Goal: Information Seeking & Learning: Learn about a topic

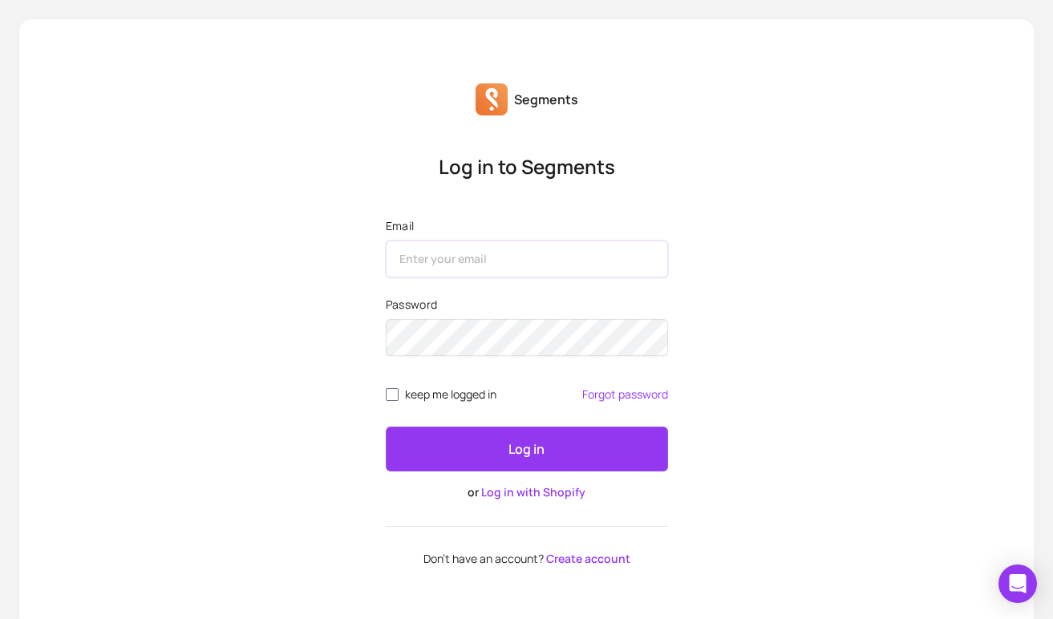
click at [542, 259] on input "Email" at bounding box center [527, 259] width 282 height 37
click at [550, 262] on input "Email" at bounding box center [527, 259] width 282 height 37
type input "[PERSON_NAME][EMAIL_ADDRESS][DOMAIN_NAME]"
click at [386, 427] on button "Log in" at bounding box center [527, 449] width 282 height 45
click at [567, 446] on button "Log in" at bounding box center [527, 449] width 282 height 45
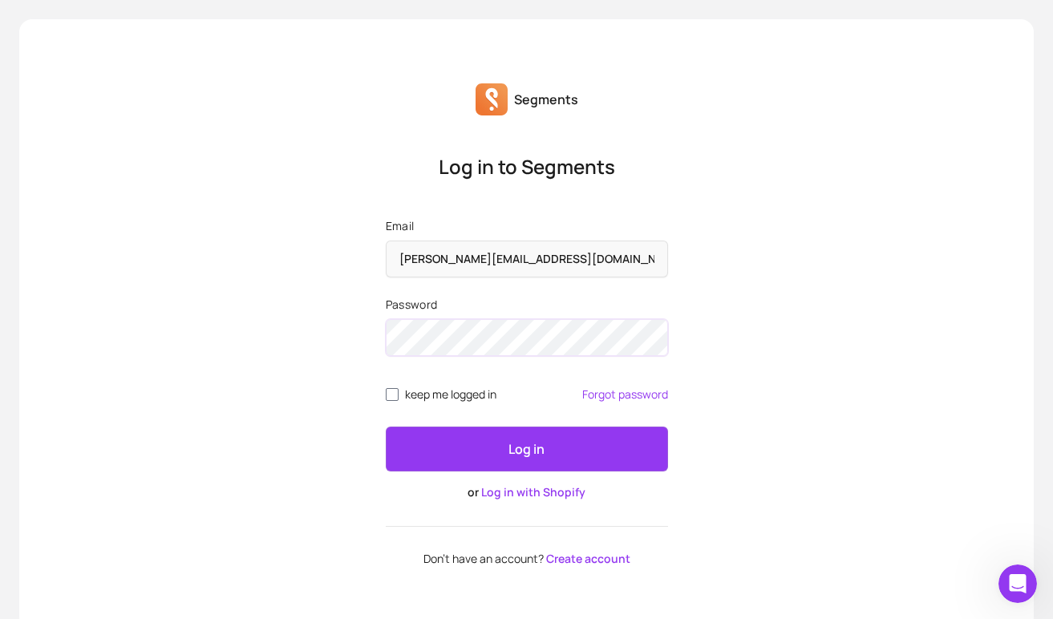
click at [386, 427] on button "Log in" at bounding box center [527, 449] width 282 height 45
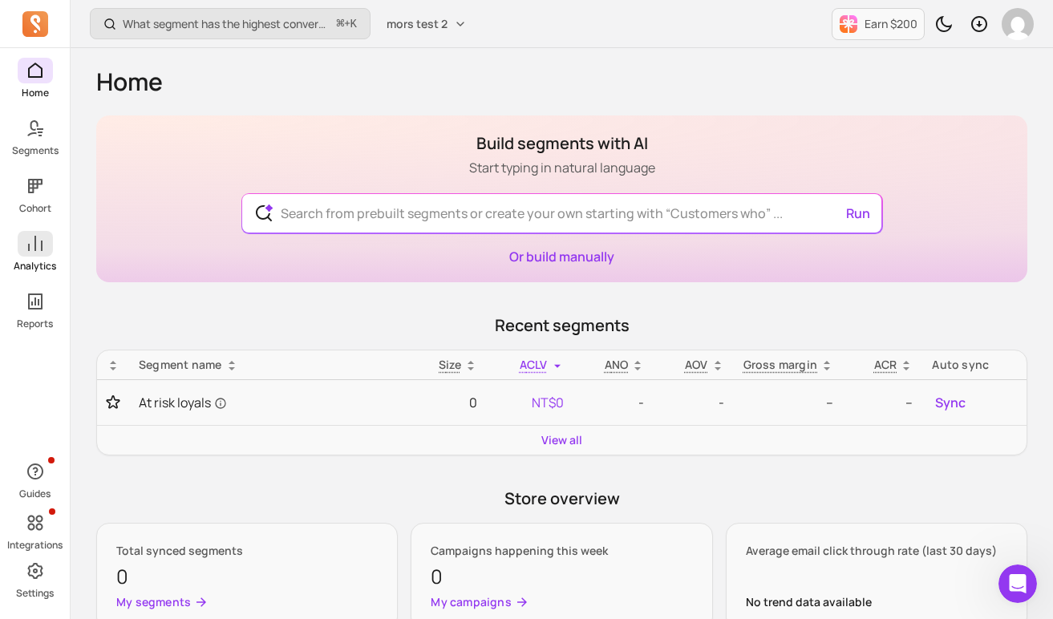
click at [30, 247] on icon at bounding box center [35, 243] width 19 height 19
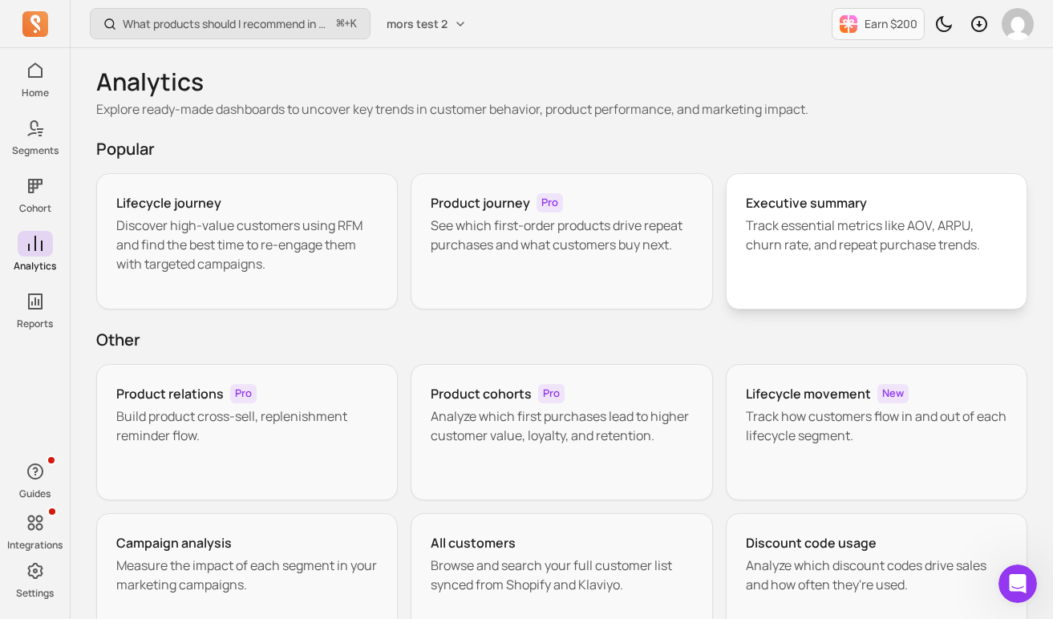
click at [897, 242] on p "Track essential metrics like AOV, ARPU, churn rate, and repeat purchase trends." at bounding box center [877, 235] width 262 height 39
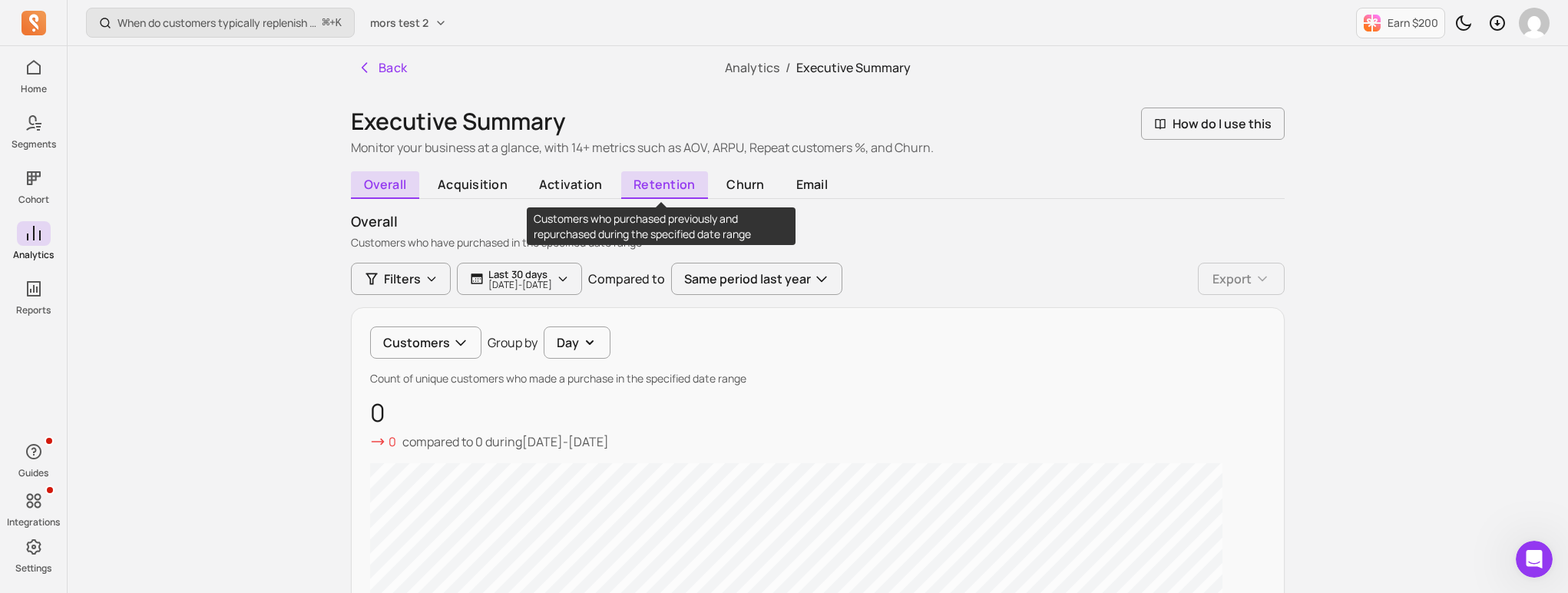
click at [647, 184] on span "retention" at bounding box center [664, 185] width 87 height 28
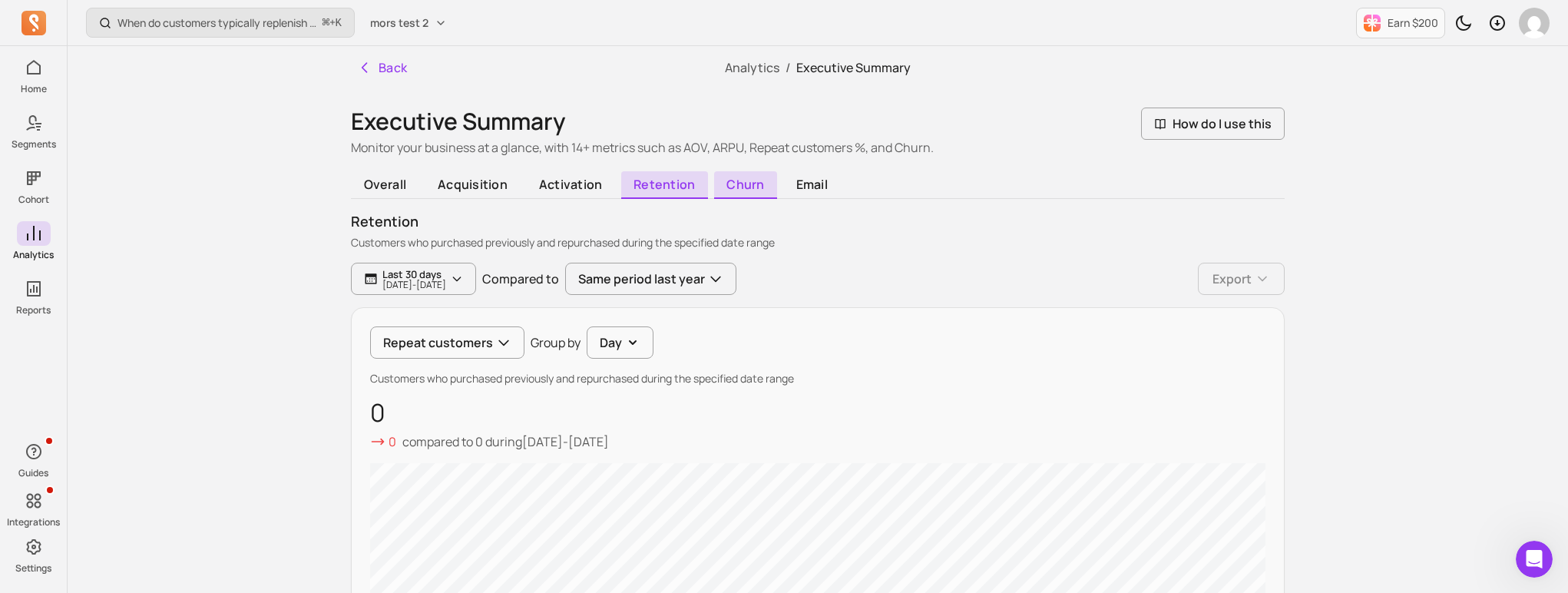
click at [736, 195] on span "churn" at bounding box center [746, 185] width 63 height 28
drag, startPoint x: 351, startPoint y: 243, endPoint x: 848, endPoint y: 235, distance: 497.1
click at [848, 235] on div "churn Customers and signups who have left over a specified date range according…" at bounding box center [818, 231] width 934 height 39
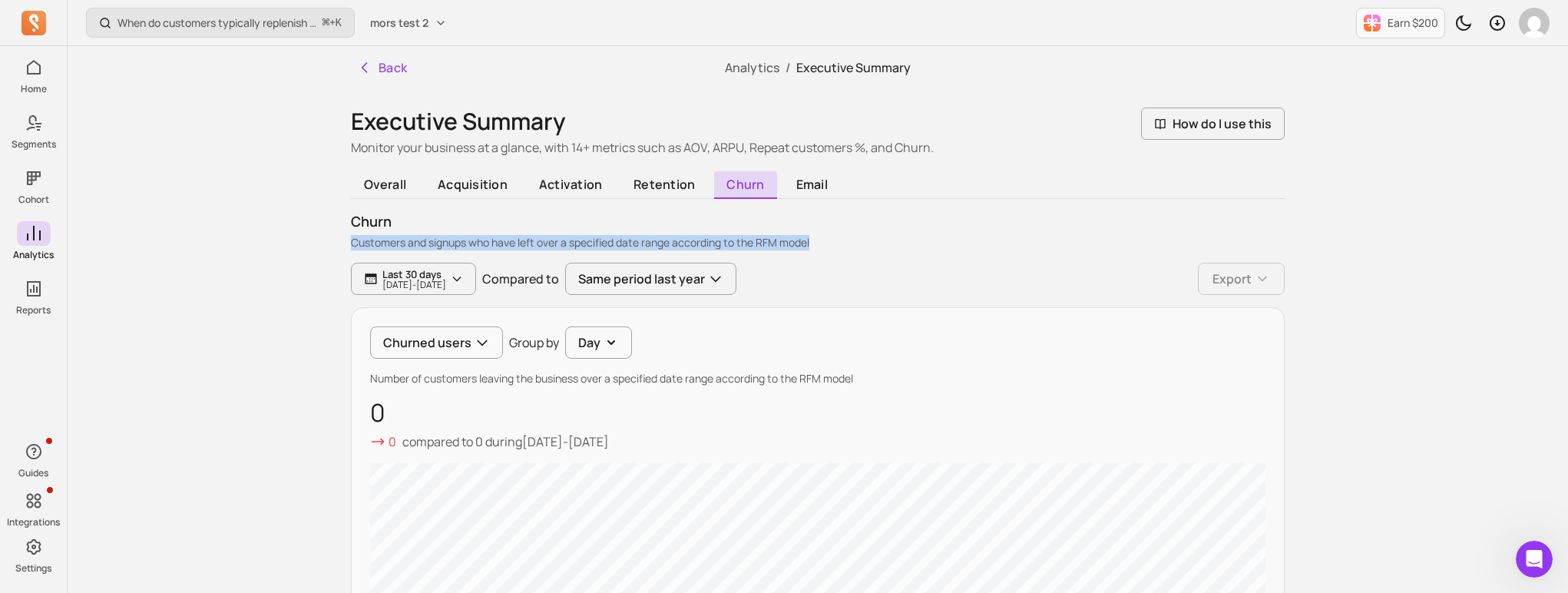
drag, startPoint x: 841, startPoint y: 247, endPoint x: 349, endPoint y: 246, distance: 492.0
click at [349, 246] on div "Back Analytics / Executive Summary Executive Summary Monitor your business at a…" at bounding box center [818, 584] width 983 height 1078
copy p "Customers and signups who have left over a specified date range according to th…"
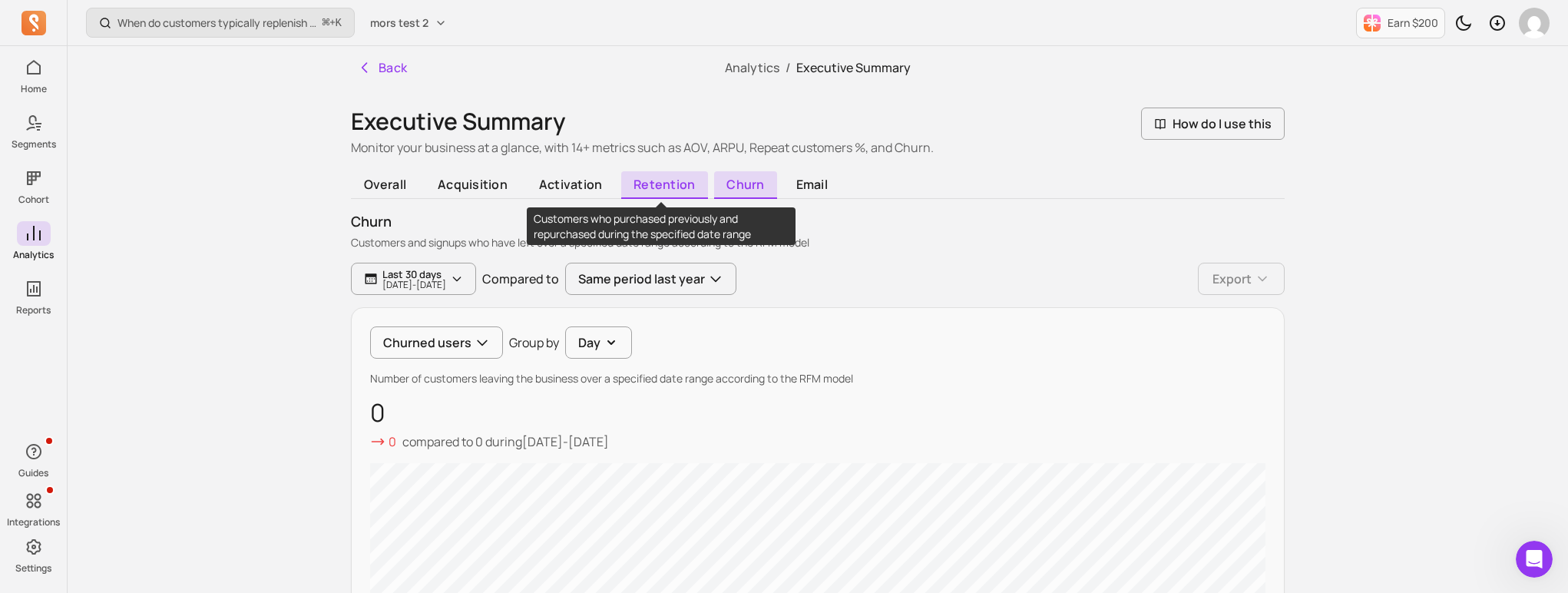
click at [655, 193] on span "retention" at bounding box center [664, 185] width 87 height 28
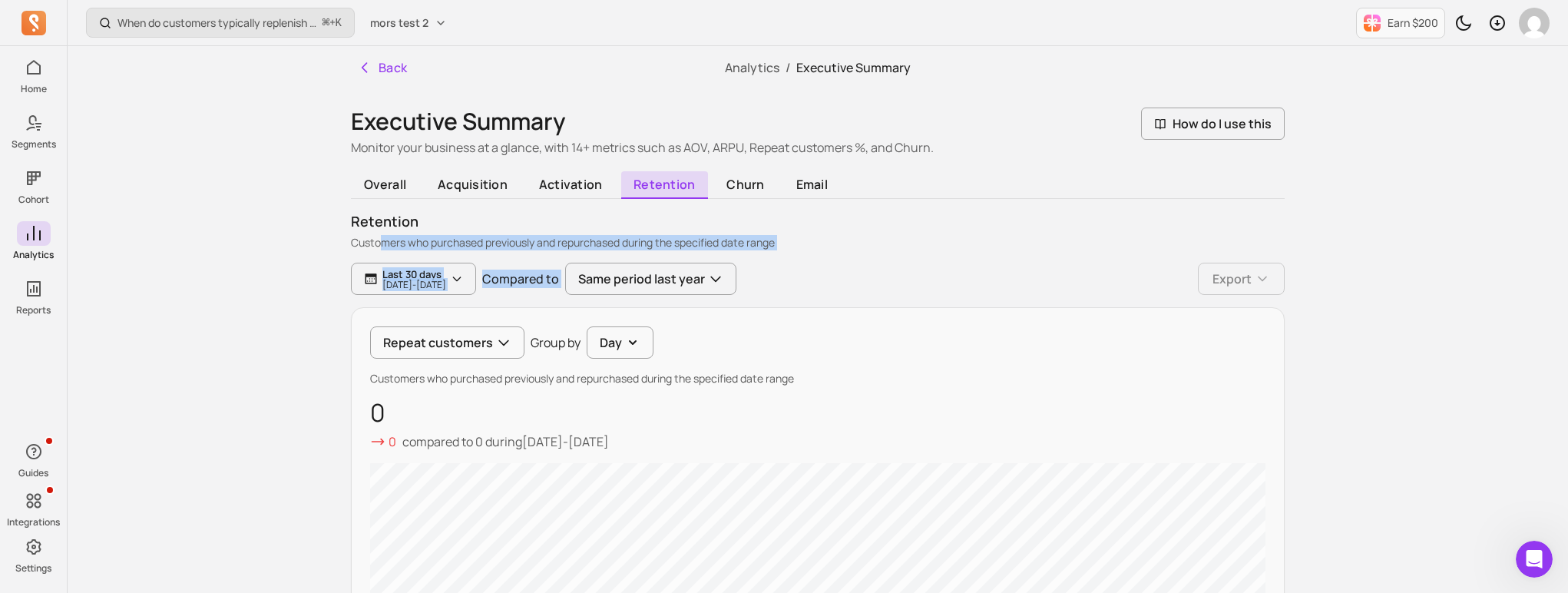
drag, startPoint x: 384, startPoint y: 240, endPoint x: 690, endPoint y: 251, distance: 306.2
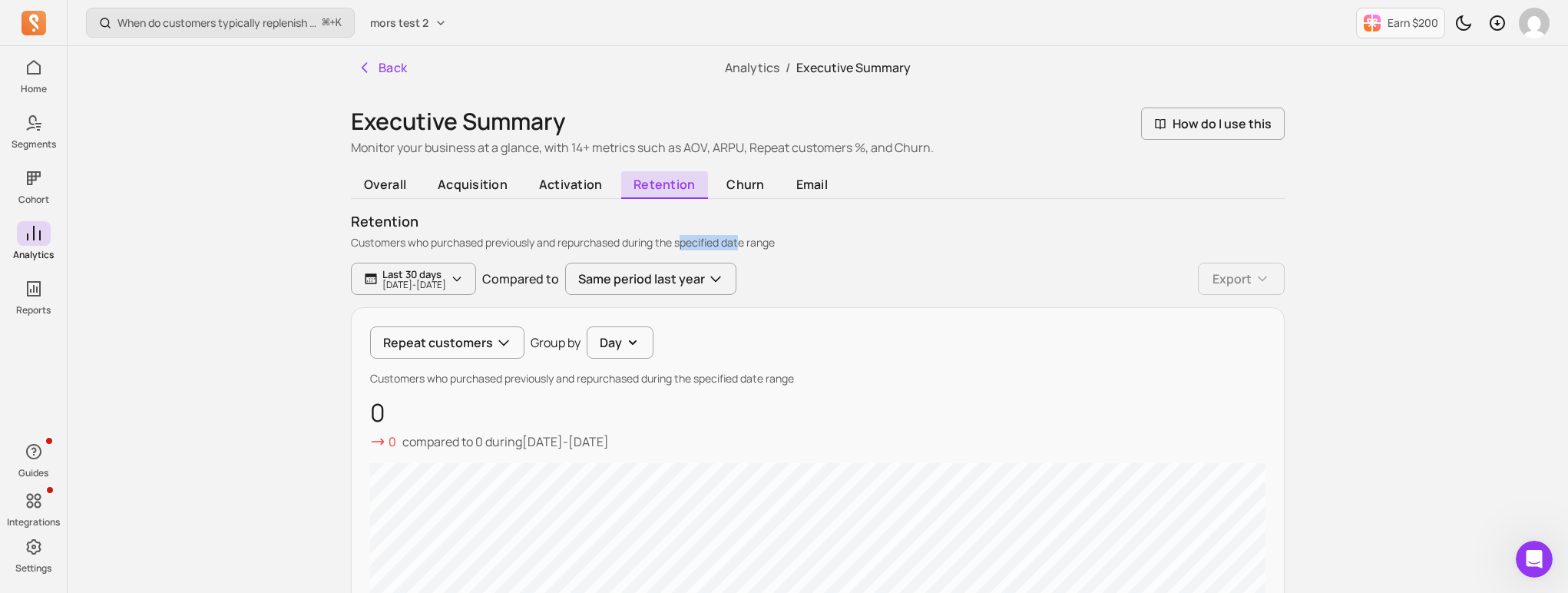
drag, startPoint x: 743, startPoint y: 240, endPoint x: 685, endPoint y: 242, distance: 58.0
click at [685, 242] on p "Customers who purchased previously and repurchased during the specified date ra…" at bounding box center [818, 243] width 934 height 15
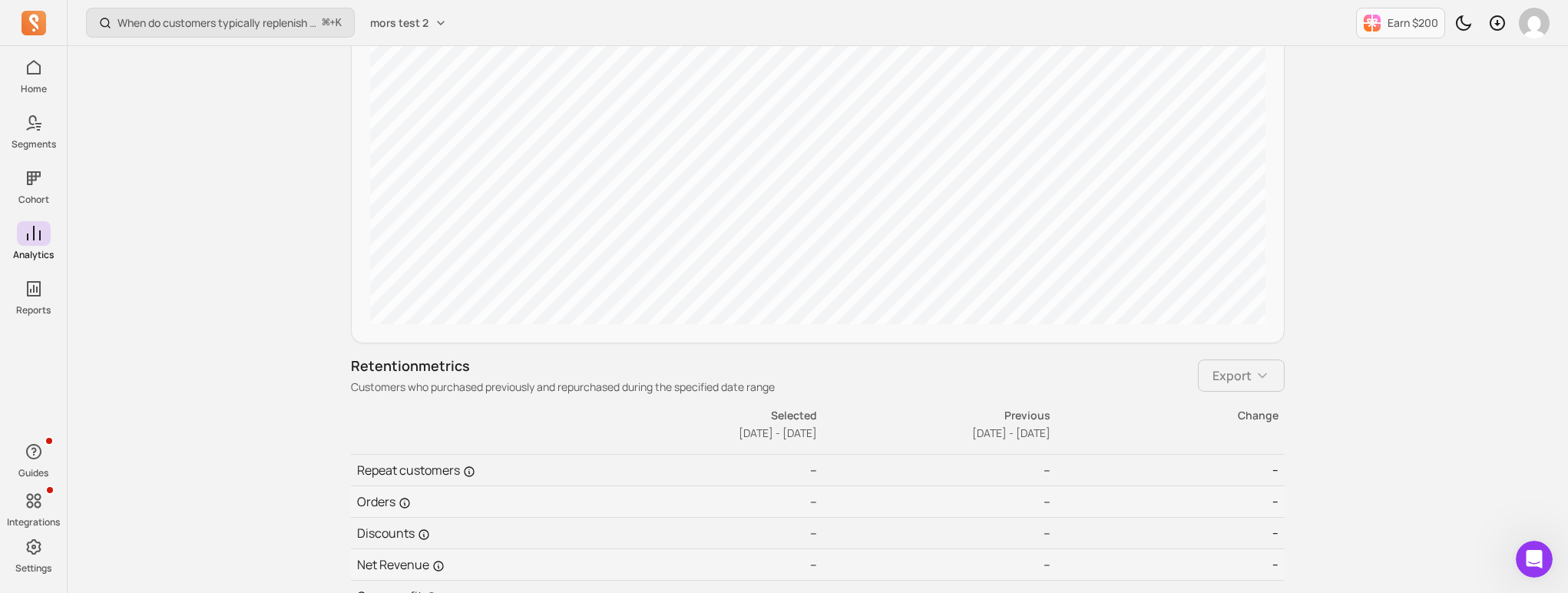
scroll to position [588, 0]
